Goal: Information Seeking & Learning: Learn about a topic

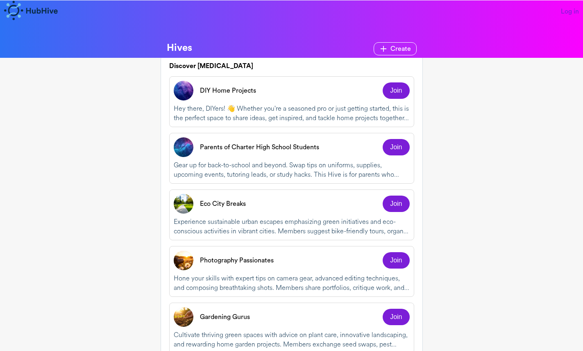
click at [214, 93] on p "DIY Home Projects" at bounding box center [228, 91] width 56 height 10
